Goal: Task Accomplishment & Management: Use online tool/utility

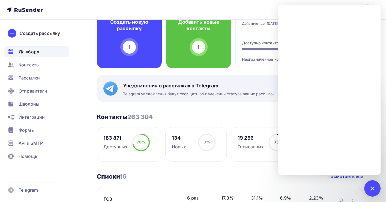
scroll to position [109, 0]
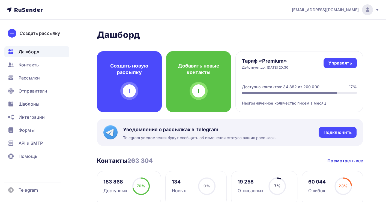
scroll to position [36, 0]
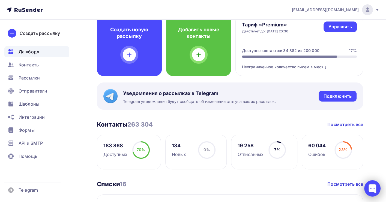
click at [375, 186] on div at bounding box center [372, 189] width 16 height 16
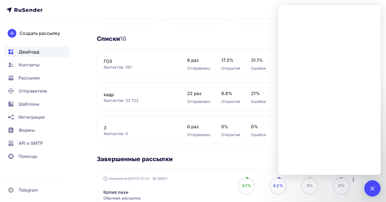
scroll to position [0, 0]
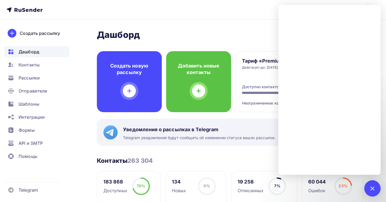
drag, startPoint x: 264, startPoint y: 22, endPoint x: 279, endPoint y: 21, distance: 14.6
click at [376, 190] on div at bounding box center [372, 189] width 16 height 16
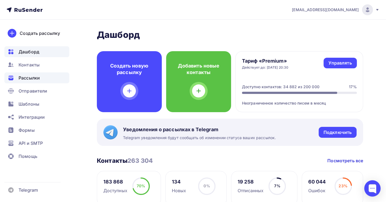
click at [36, 76] on span "Рассылки" at bounding box center [29, 78] width 21 height 7
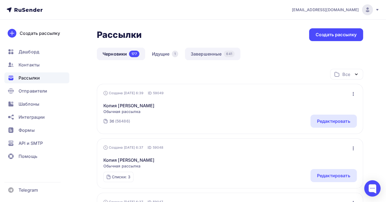
click at [204, 56] on link "Завершенные 641" at bounding box center [212, 54] width 55 height 13
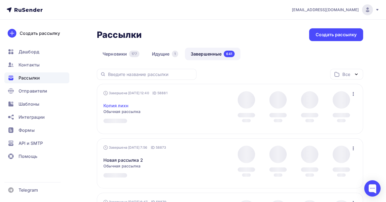
click at [115, 105] on link "Копия лихн" at bounding box center [115, 106] width 25 height 7
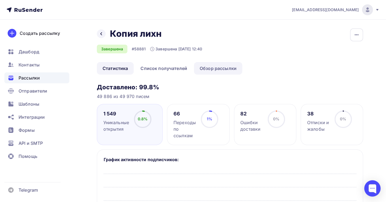
click at [208, 69] on link "Обзор рассылки" at bounding box center [218, 68] width 48 height 13
